Goal: Task Accomplishment & Management: Manage account settings

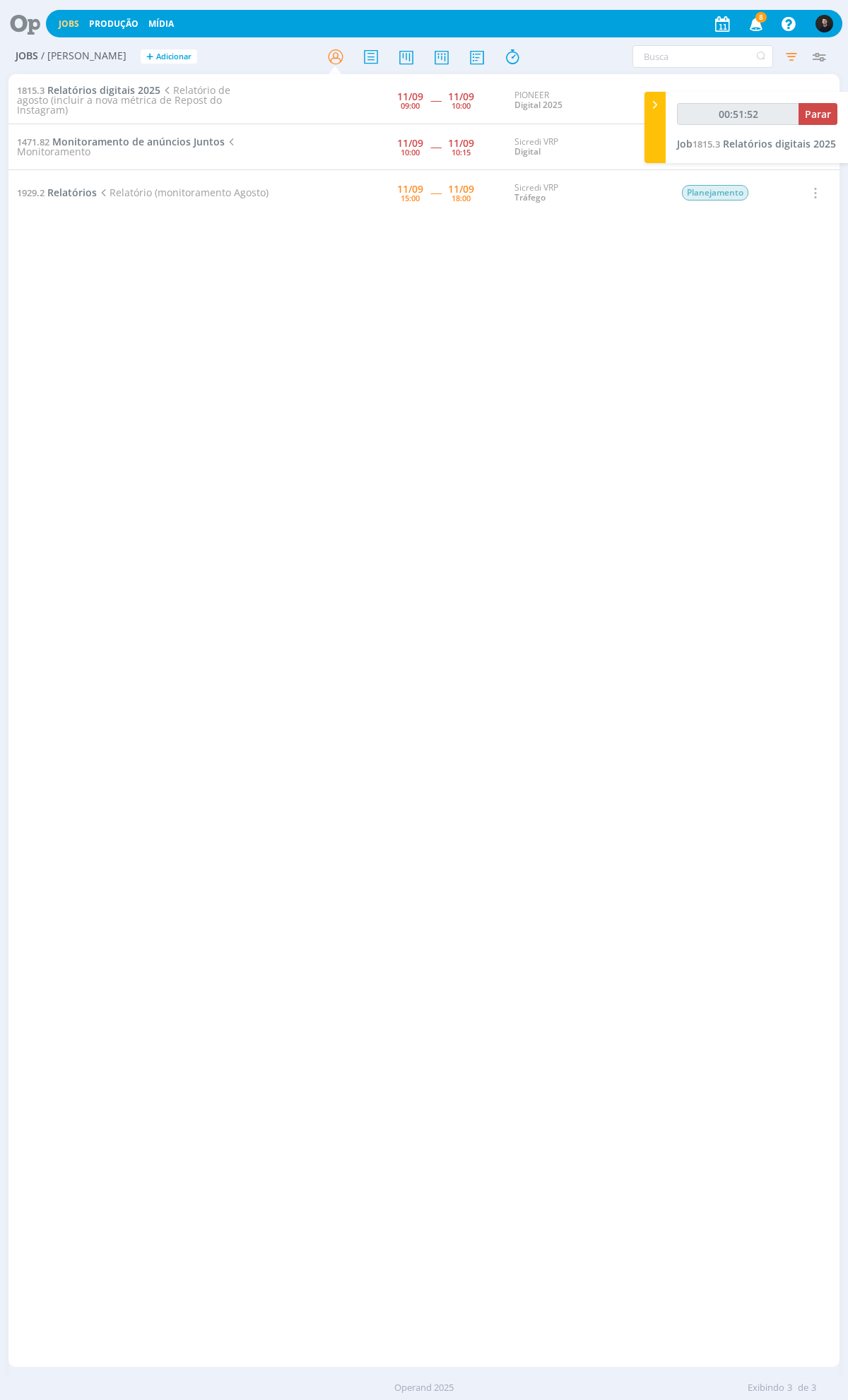
click at [500, 645] on div "1815.3 Relatórios digitais 2025 Relatório de agosto (incluir a nova métrica de …" at bounding box center [424, 720] width 830 height 1287
type input "01:00:13"
click at [820, 111] on span "Parar" at bounding box center [817, 114] width 26 height 13
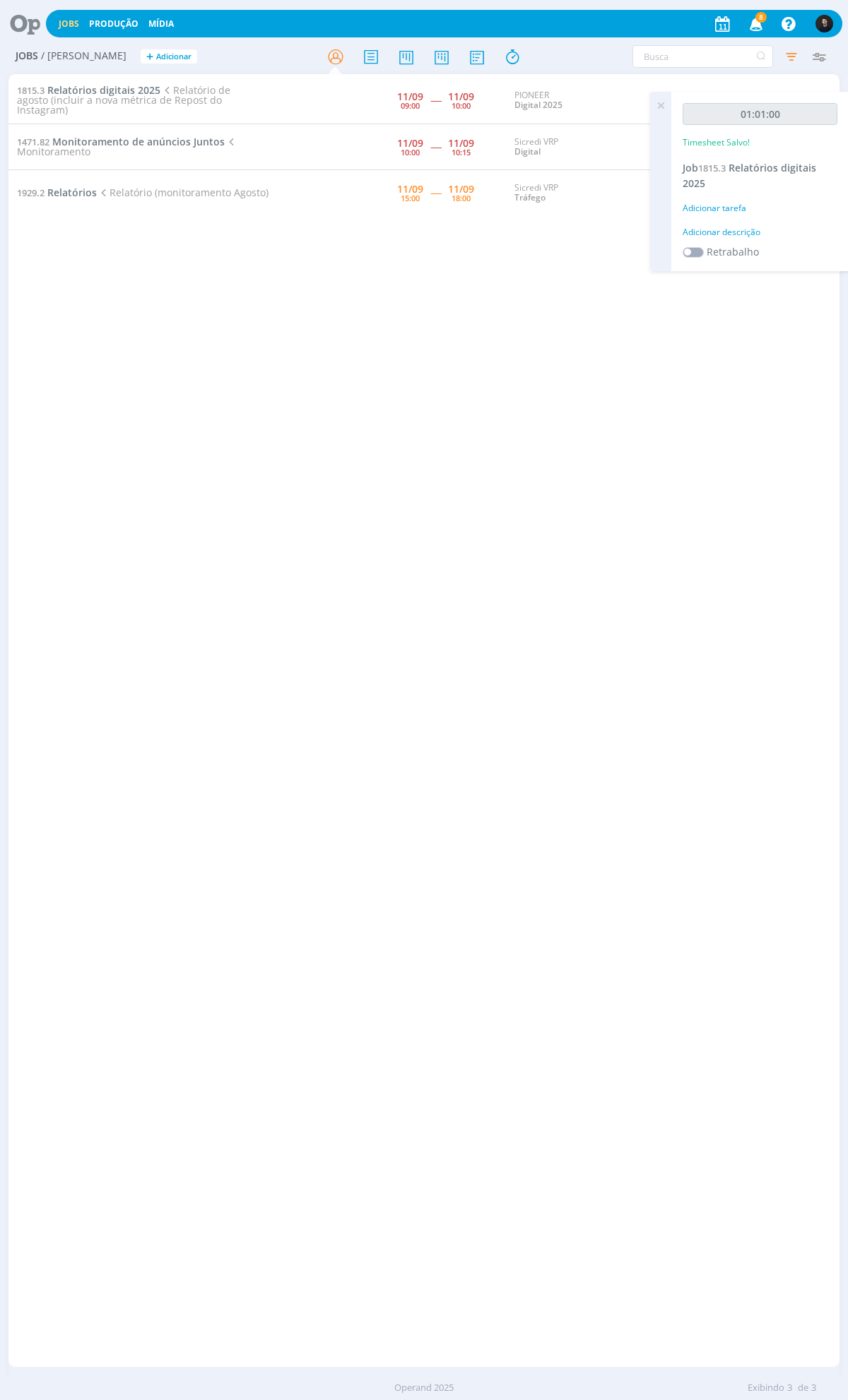
click at [740, 230] on div "Adicionar descrição" at bounding box center [760, 232] width 155 height 13
click at [759, 244] on textarea at bounding box center [760, 254] width 147 height 50
type textarea "relatóriio"
click at [787, 338] on button "Salvar" at bounding box center [812, 347] width 49 height 18
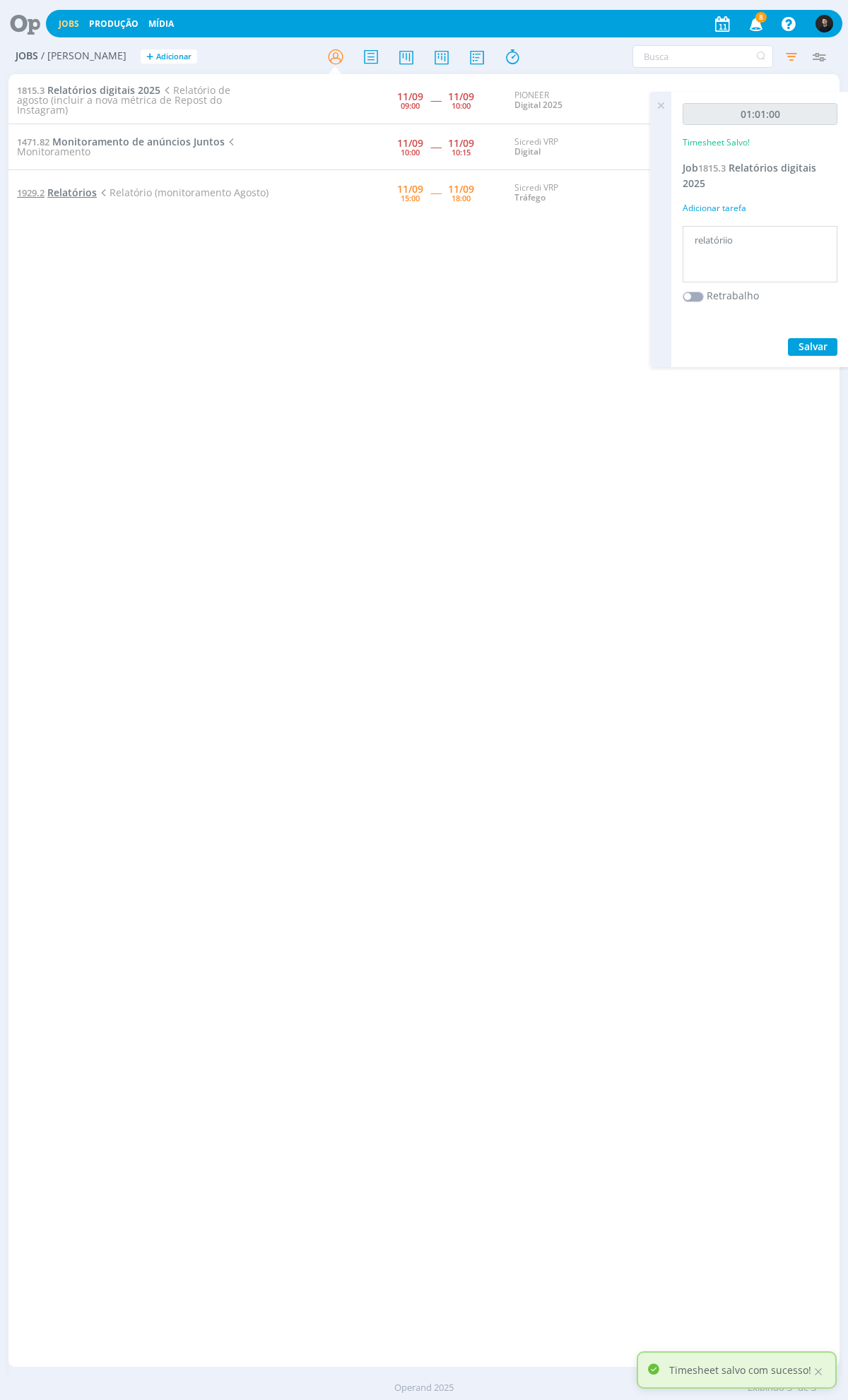
click at [86, 191] on span "Relatórios" at bounding box center [72, 192] width 49 height 13
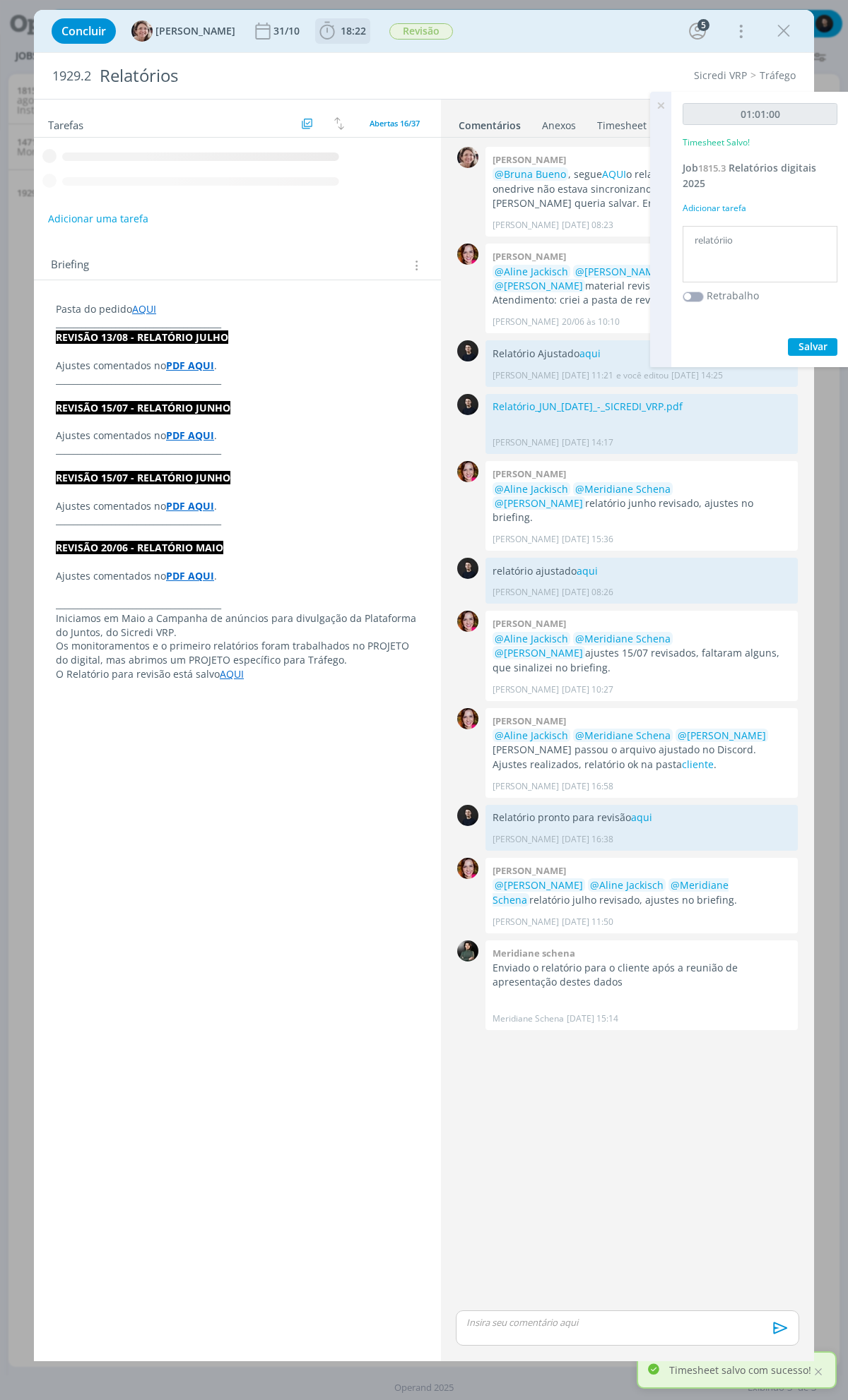
click at [338, 27] on b "18:22" at bounding box center [353, 31] width 31 height 10
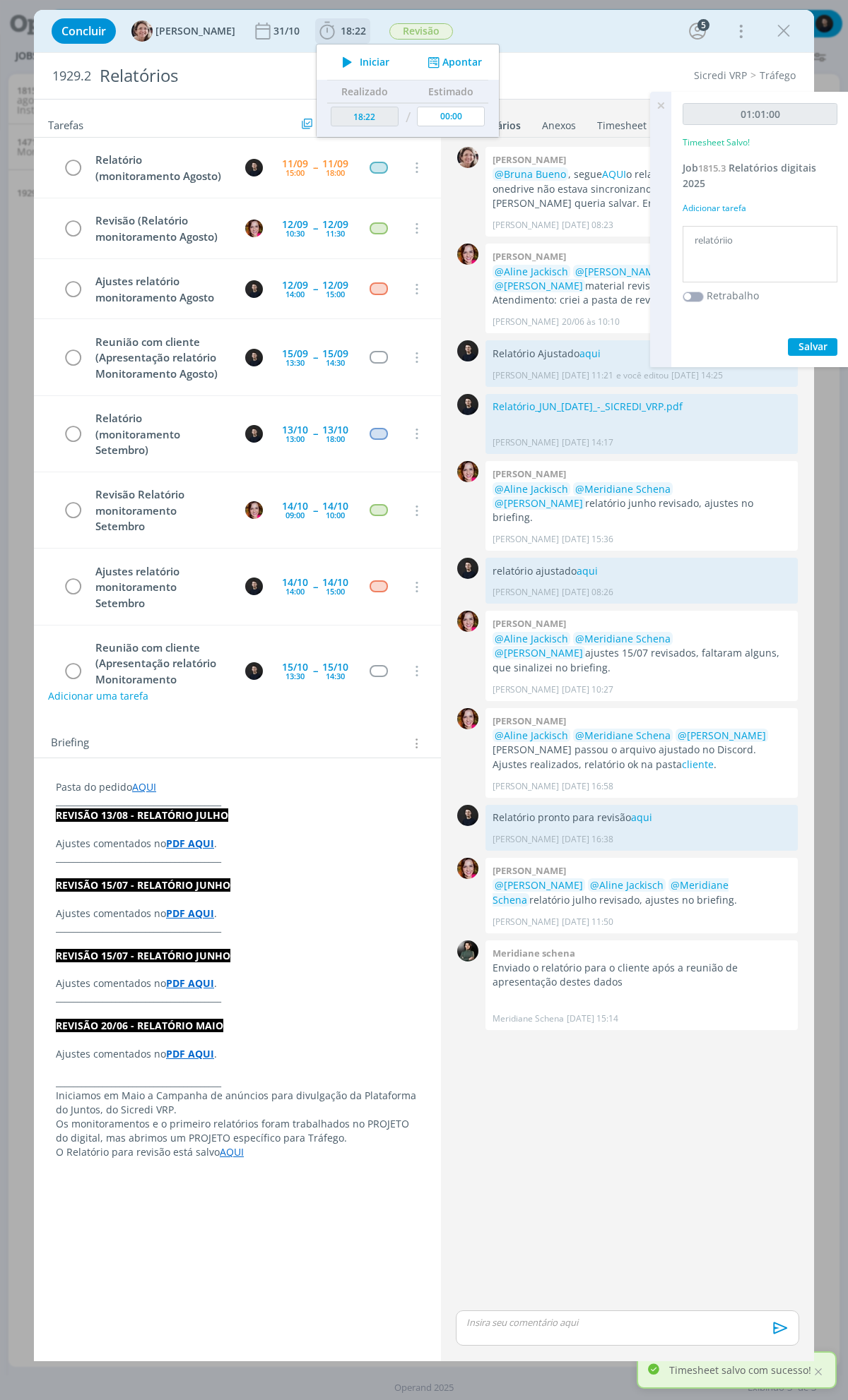
drag, startPoint x: 342, startPoint y: 57, endPoint x: 349, endPoint y: 59, distance: 7.3
click at [342, 58] on icon "dialog" at bounding box center [347, 62] width 25 height 18
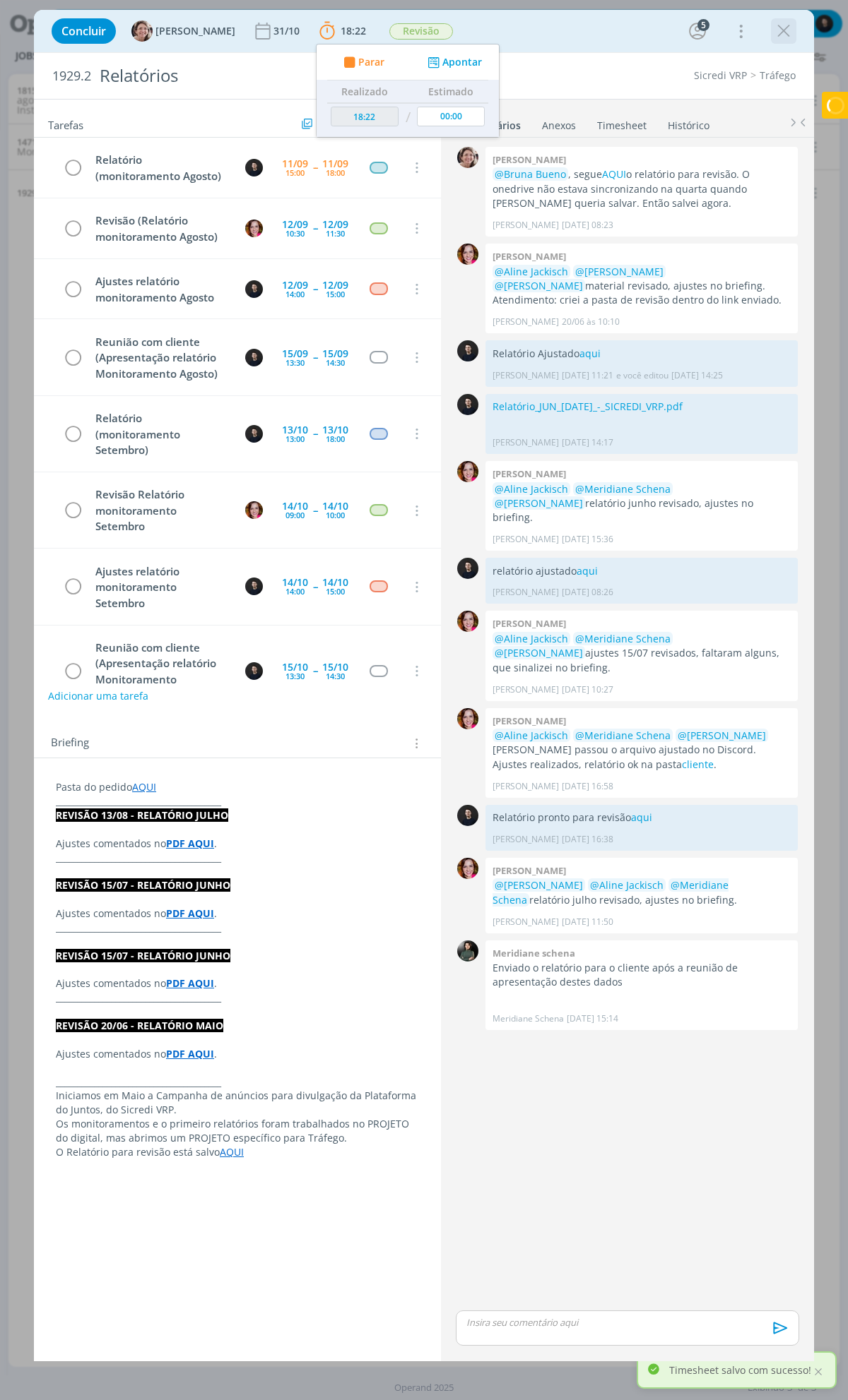
click at [781, 40] on icon "dialog" at bounding box center [784, 31] width 21 height 21
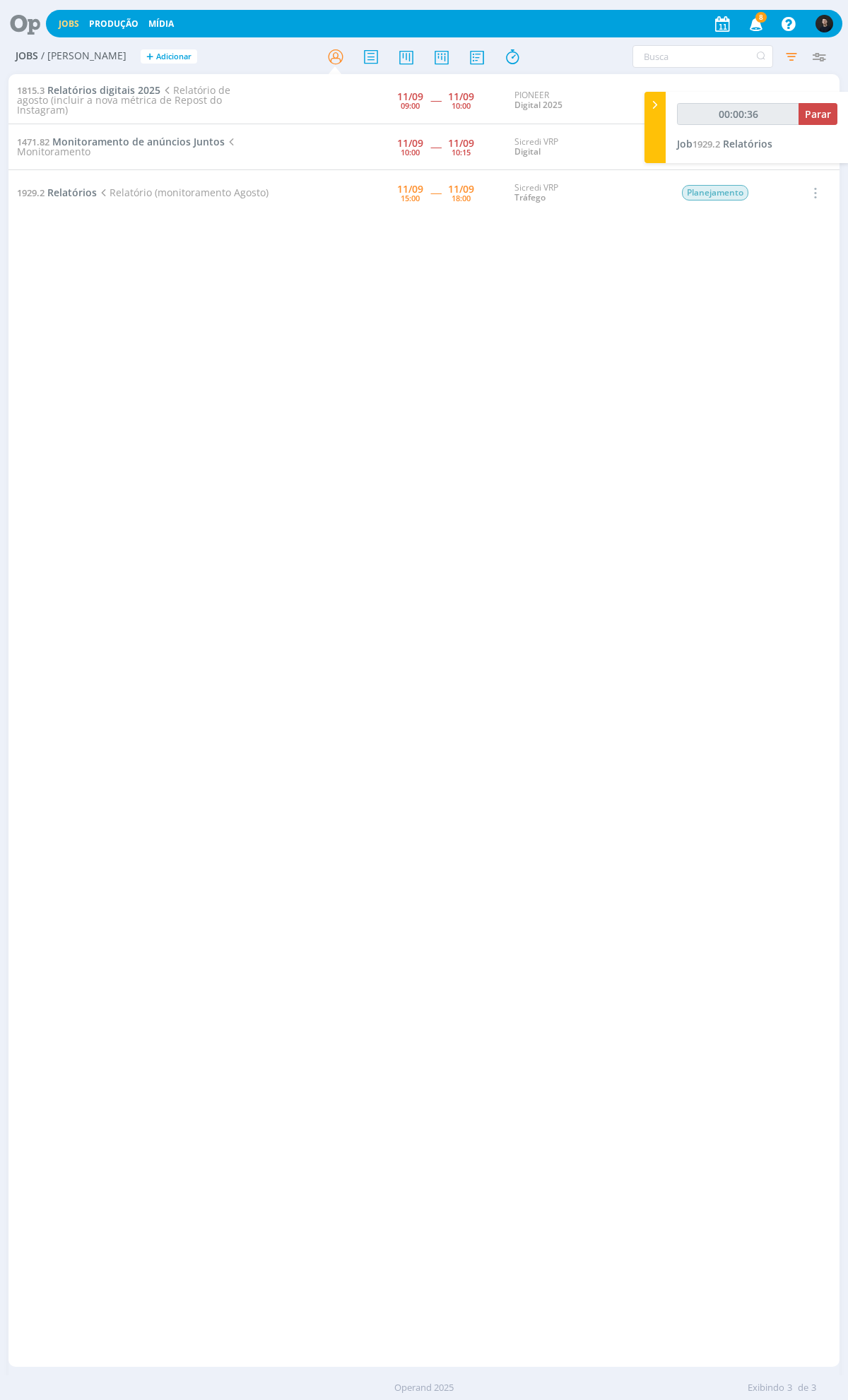
click at [638, 812] on div "1815.3 Relatórios digitais 2025 Relatório de agosto (incluir a nova métrica de …" at bounding box center [424, 720] width 830 height 1287
click at [746, 143] on span "Relatórios" at bounding box center [747, 143] width 49 height 13
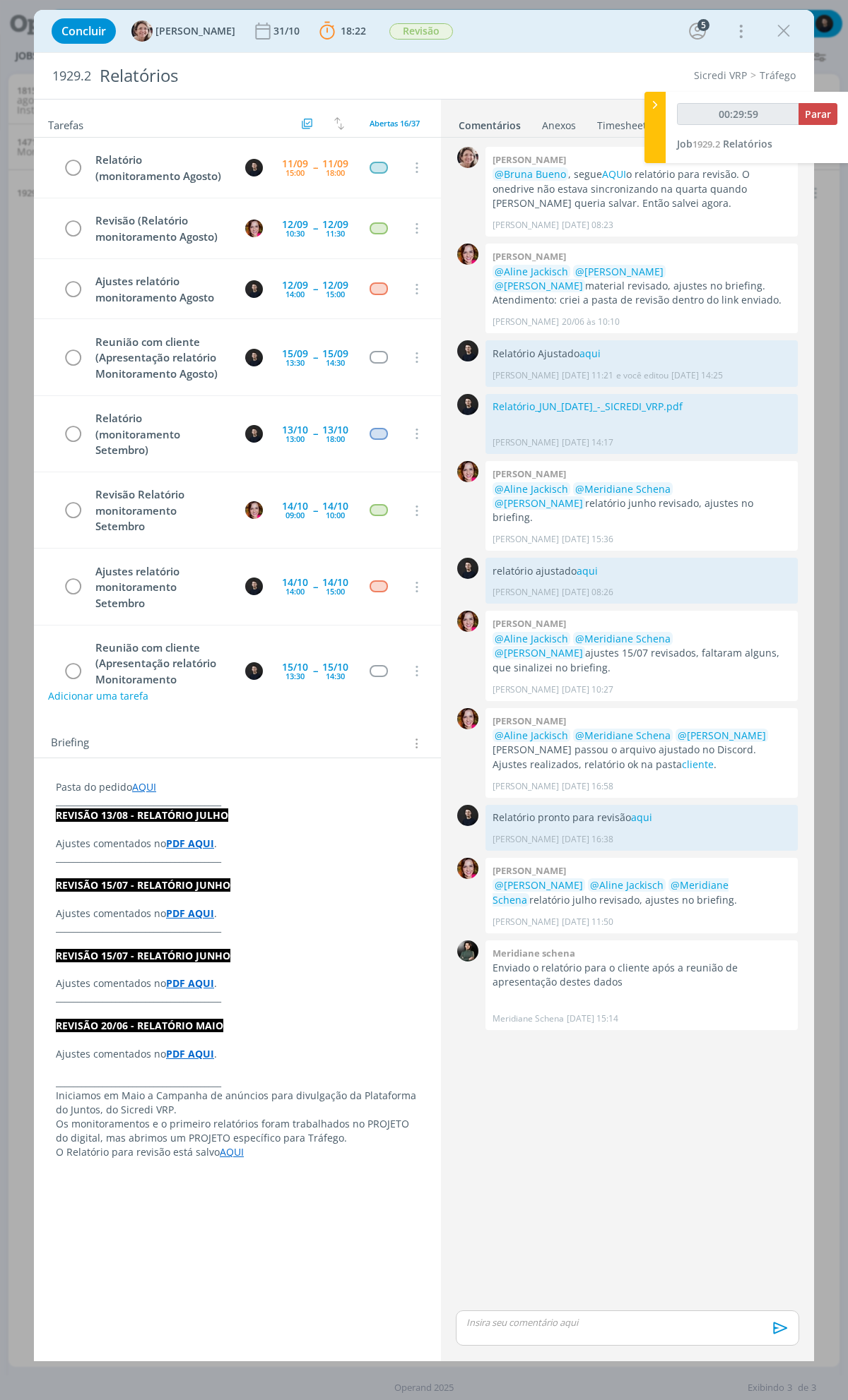
click at [151, 785] on link "AQUI" at bounding box center [144, 786] width 24 height 13
click at [184, 815] on link "[URL][DOMAIN_NAME]" at bounding box center [147, 814] width 107 height 18
click at [566, 68] on div "Sicredi VRP Tráfego" at bounding box center [644, 75] width 315 height 14
click at [781, 40] on icon "dialog" at bounding box center [784, 31] width 21 height 21
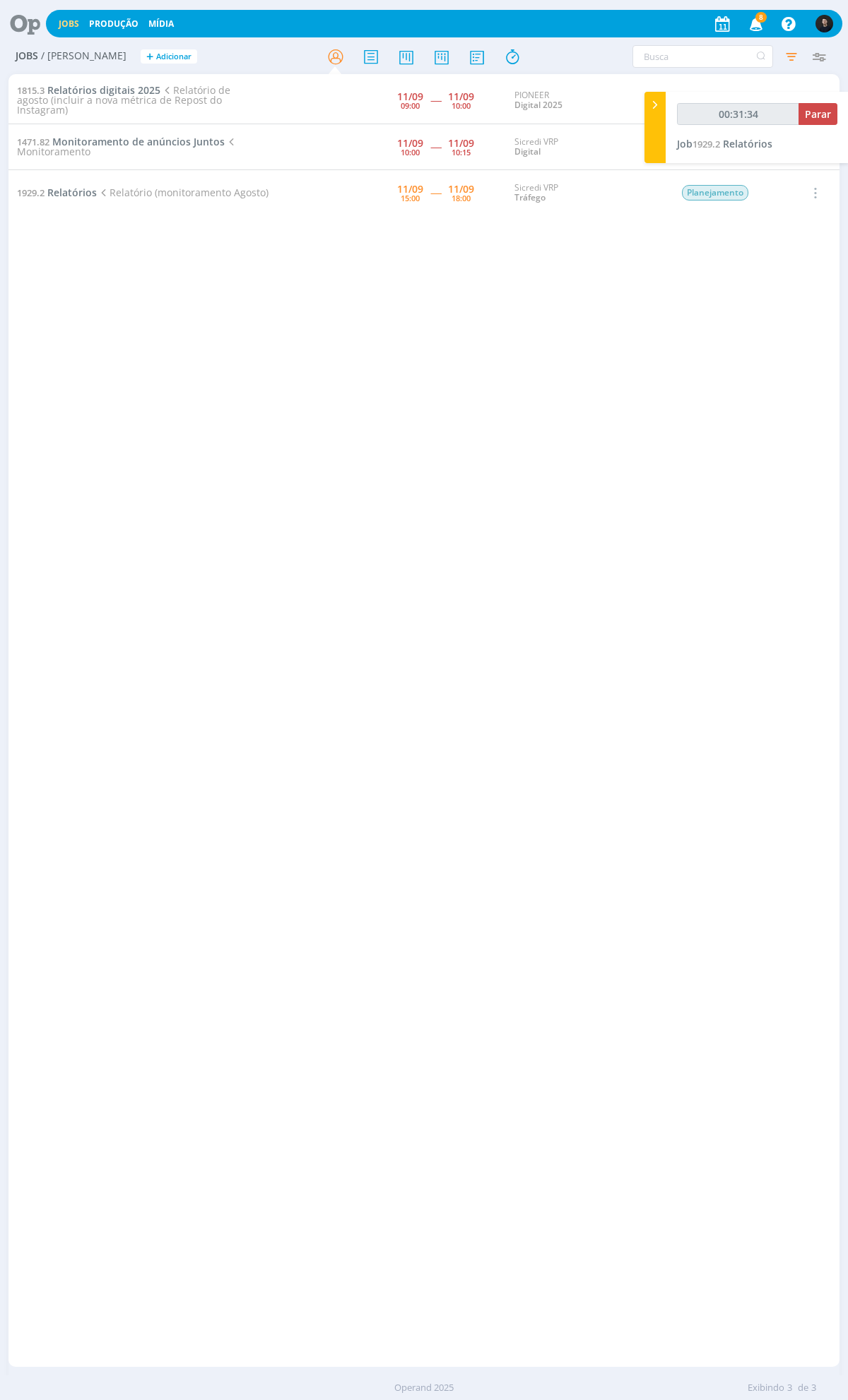
click at [284, 64] on div "Jobs / [PERSON_NAME] + Adicionar" at bounding box center [147, 58] width 277 height 35
type input "01:01:34"
